Goal: Find contact information: Find contact information

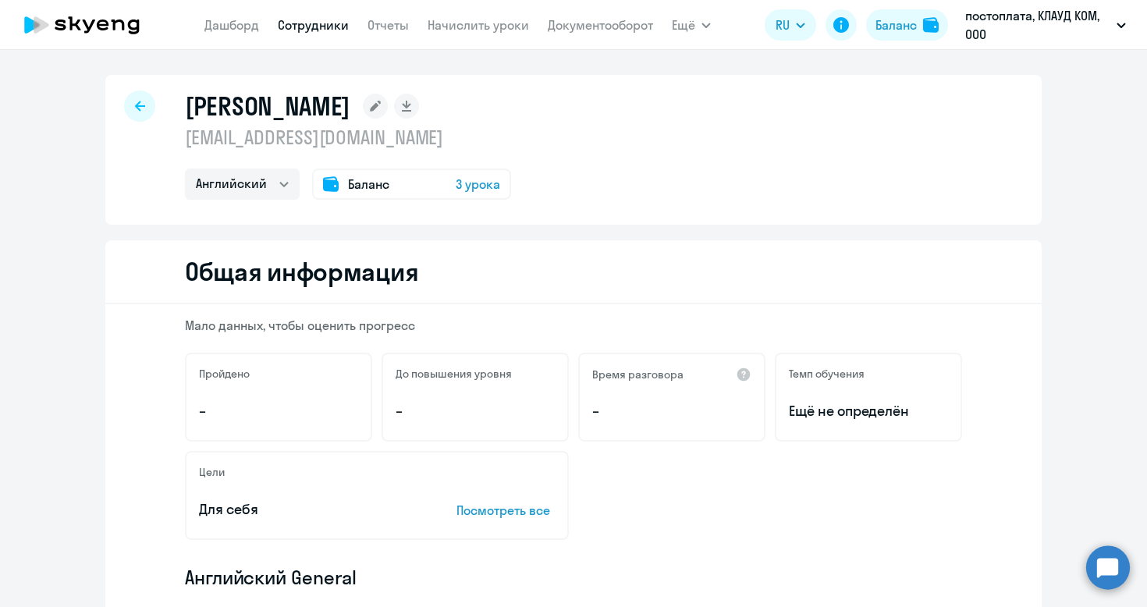
select select "english"
click at [146, 107] on div at bounding box center [139, 106] width 31 height 31
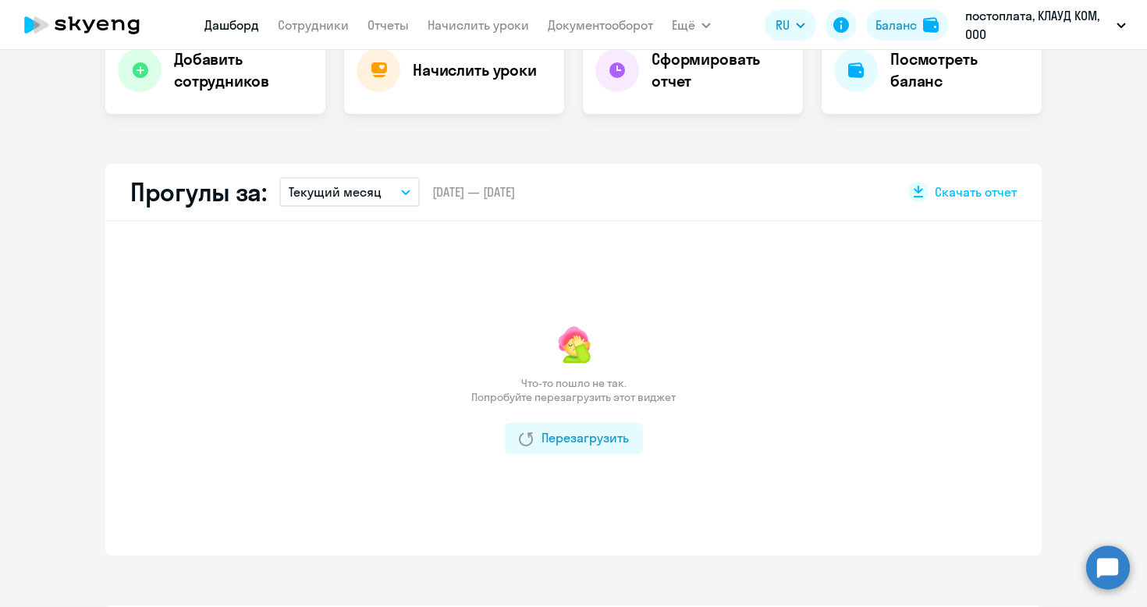
scroll to position [344, 0]
click at [318, 34] on app-menu-item-link "Сотрудники" at bounding box center [313, 26] width 71 height 20
click at [319, 27] on link "Сотрудники" at bounding box center [313, 25] width 71 height 16
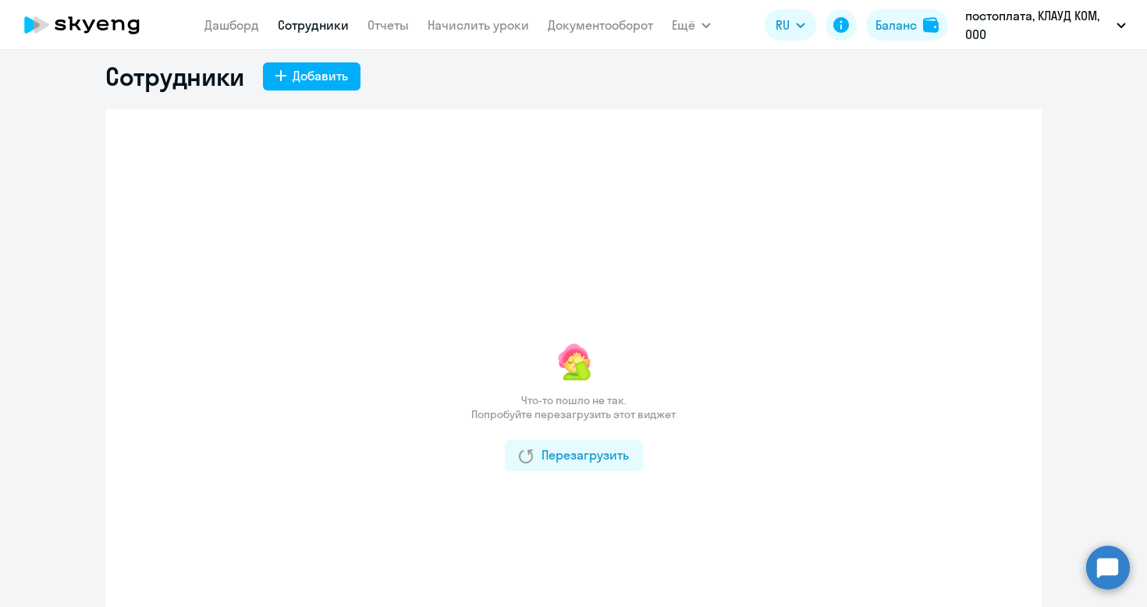
scroll to position [22, 0]
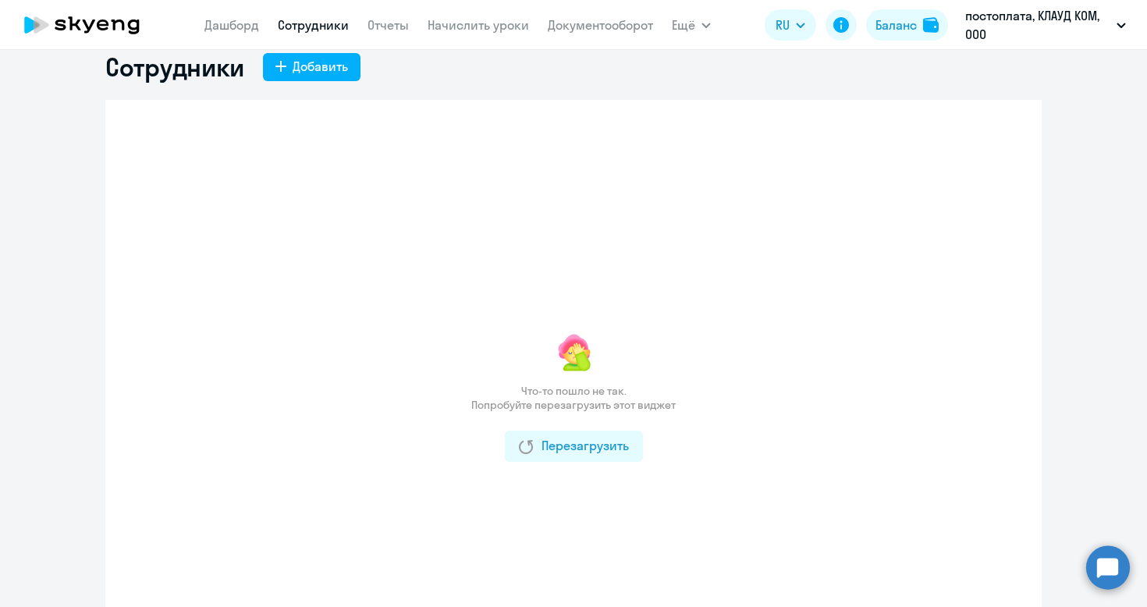
click at [577, 462] on div "Что-то пошло не так. Попробуйте перезагрузить этот виджет Перезагрузить" at bounding box center [573, 396] width 936 height 593
click at [567, 451] on div "Перезагрузить" at bounding box center [574, 445] width 110 height 19
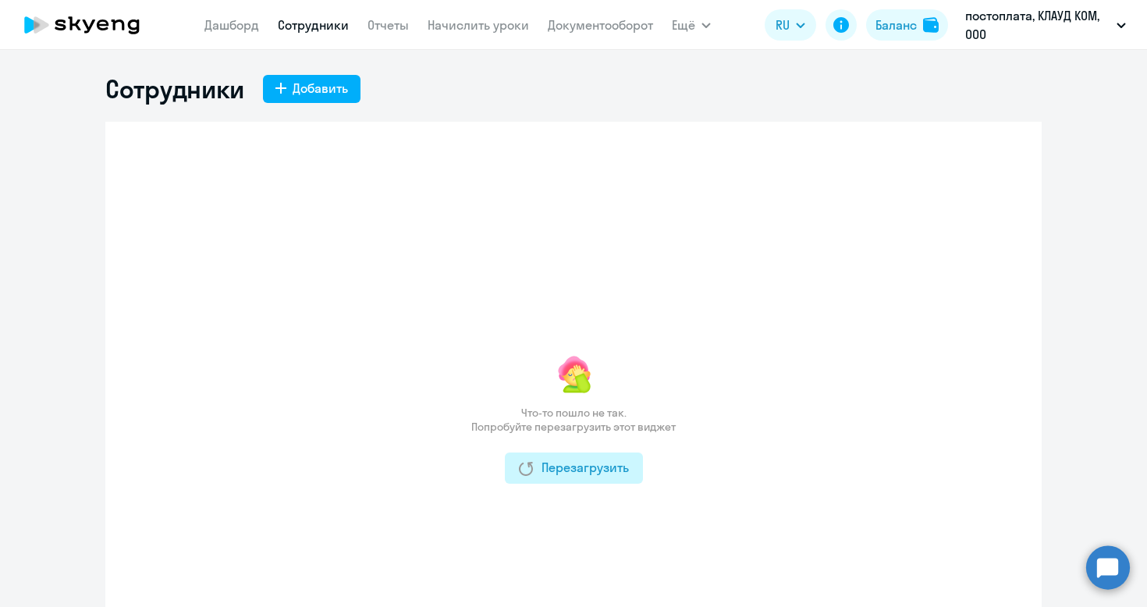
click at [537, 458] on div "Перезагрузить" at bounding box center [574, 467] width 110 height 19
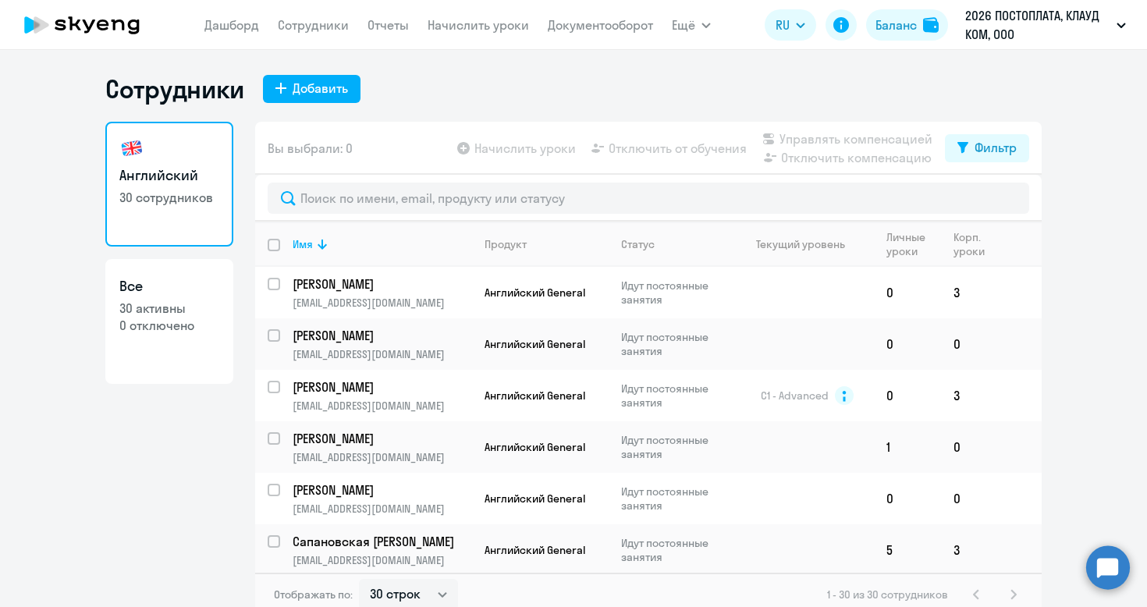
select select "30"
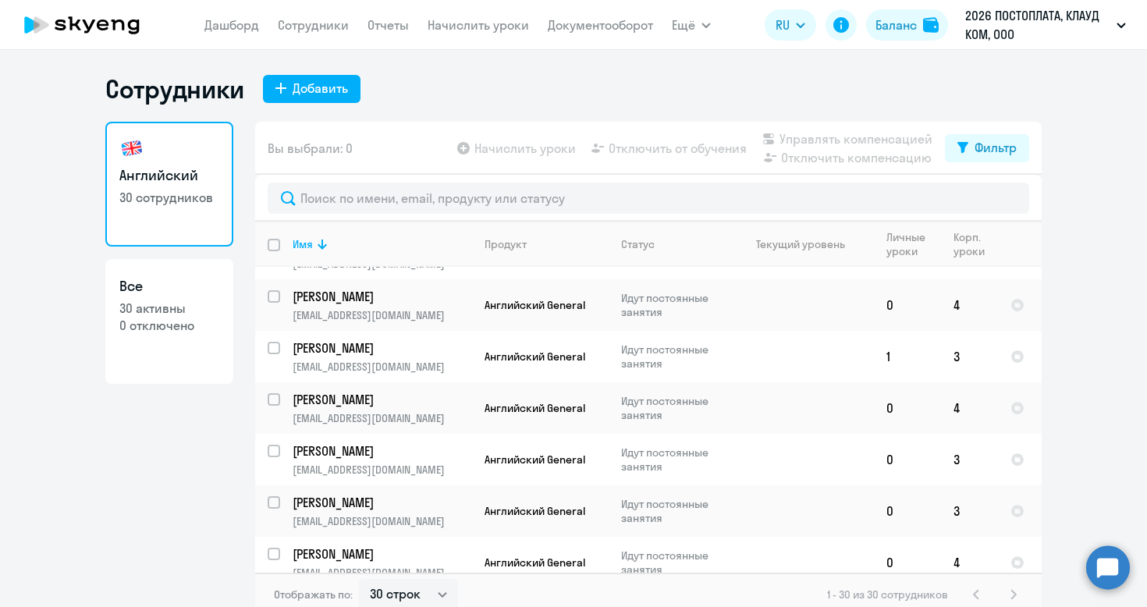
scroll to position [553, 0]
click at [410, 354] on p "Новиков Илья" at bounding box center [381, 348] width 176 height 17
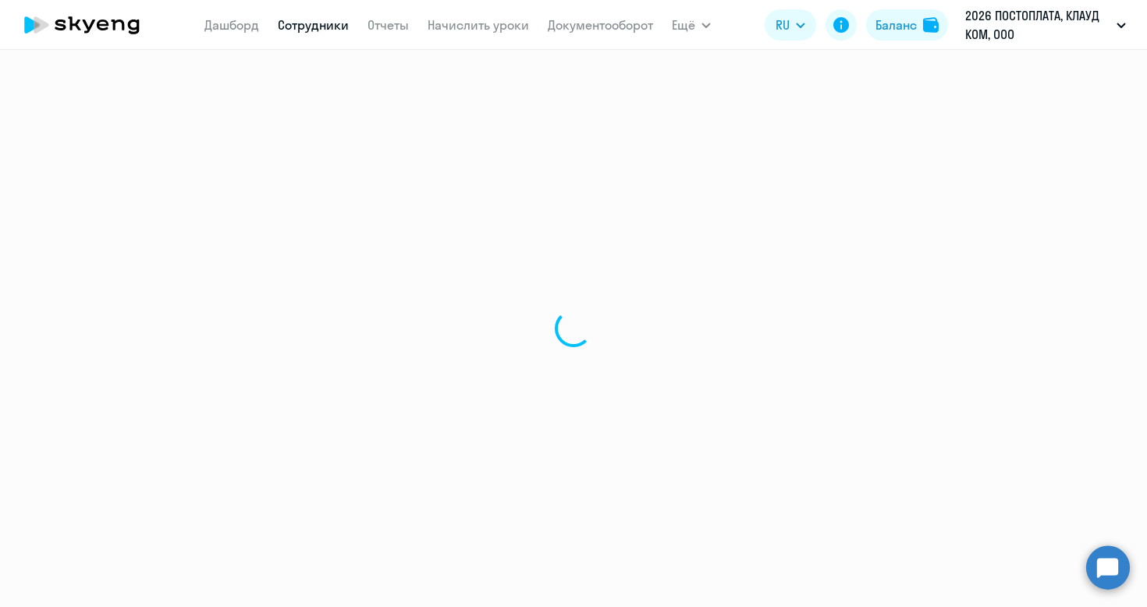
select select "english"
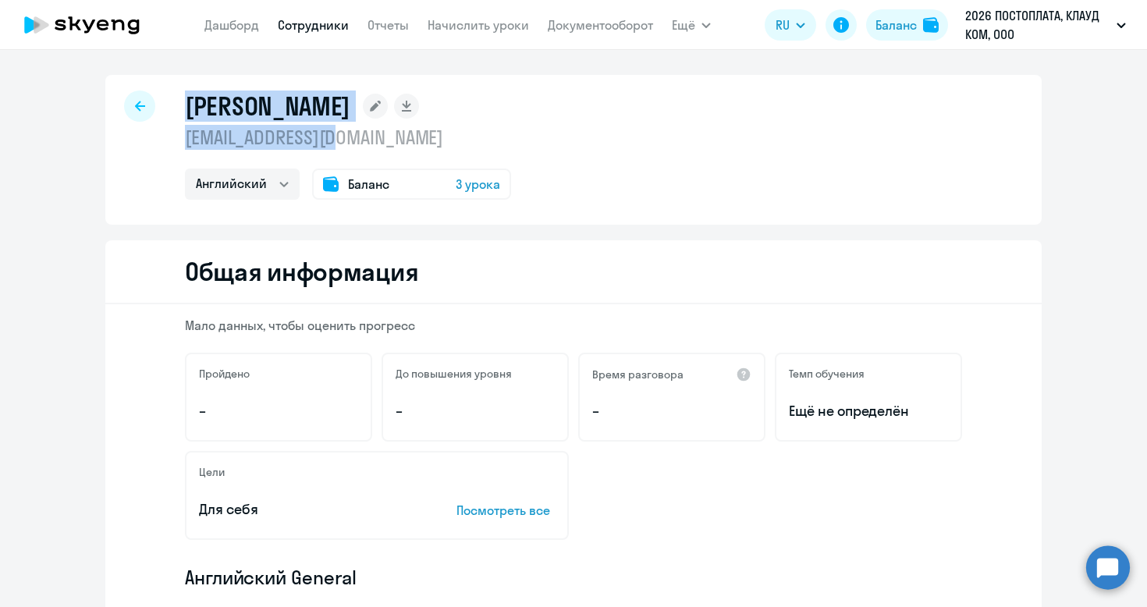
drag, startPoint x: 361, startPoint y: 143, endPoint x: 160, endPoint y: 141, distance: 200.6
click at [160, 141] on div "Новиков Илья brvwvde@gmail.com Английский Баланс 3 урока" at bounding box center [573, 150] width 936 height 150
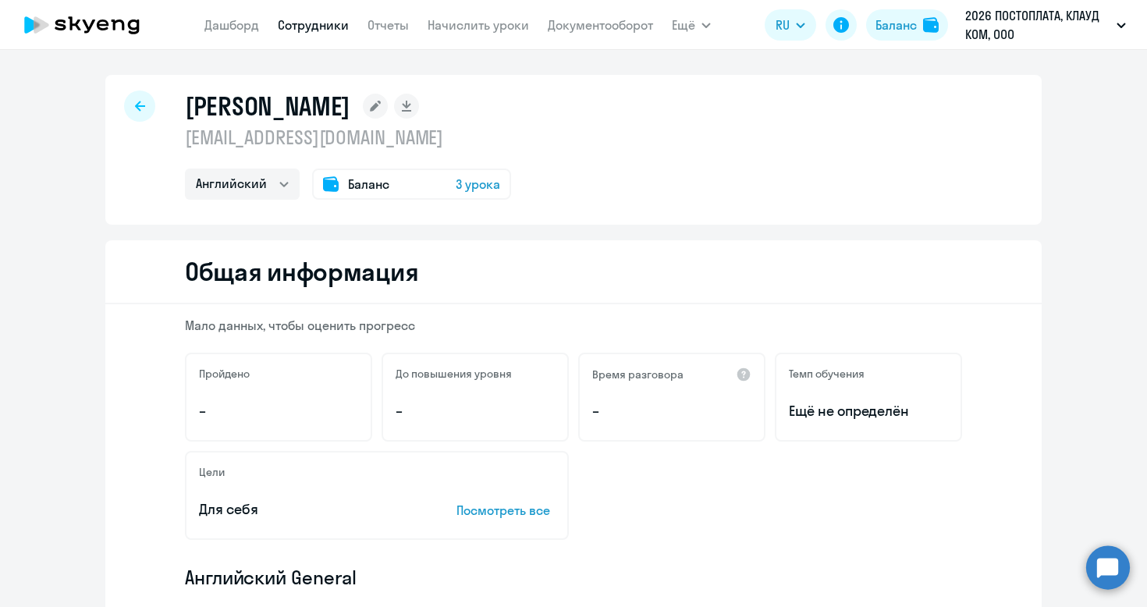
click at [161, 141] on div "Новиков Илья brvwvde@gmail.com Английский Баланс 3 урока" at bounding box center [573, 150] width 936 height 150
drag, startPoint x: 183, startPoint y: 140, endPoint x: 364, endPoint y: 140, distance: 181.8
click at [364, 140] on div "Новиков Илья brvwvde@gmail.com Английский Баланс 3 урока" at bounding box center [573, 150] width 936 height 150
copy p "brvwvde@gmail.com"
